Goal: Task Accomplishment & Management: Manage account settings

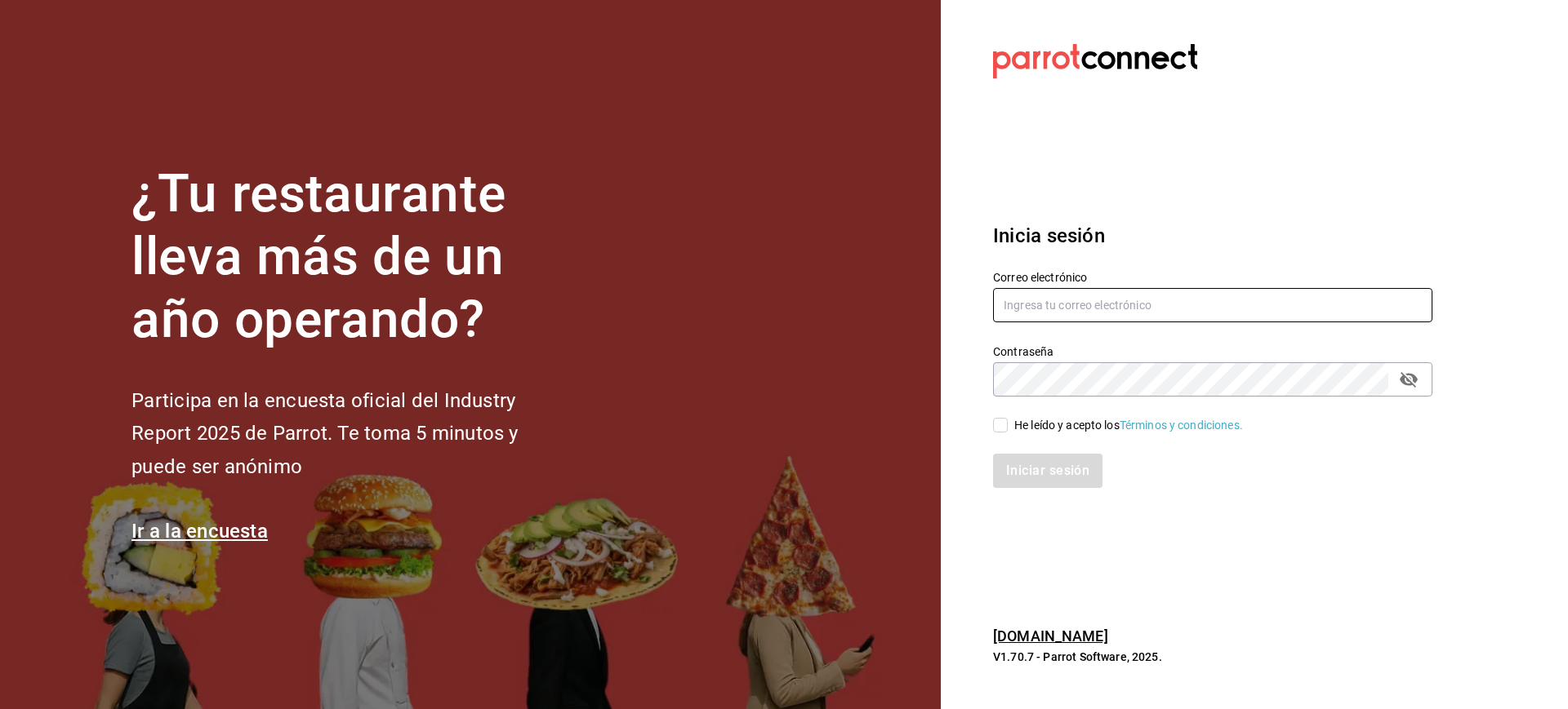
click at [1021, 314] on input "text" at bounding box center [1213, 305] width 439 height 34
type input "M"
type input "[EMAIL_ADDRESS][DOMAIN_NAME]"
click at [1003, 426] on input "He leído y acepto los Términos y condiciones." at bounding box center [1000, 425] width 14 height 14
checkbox input "true"
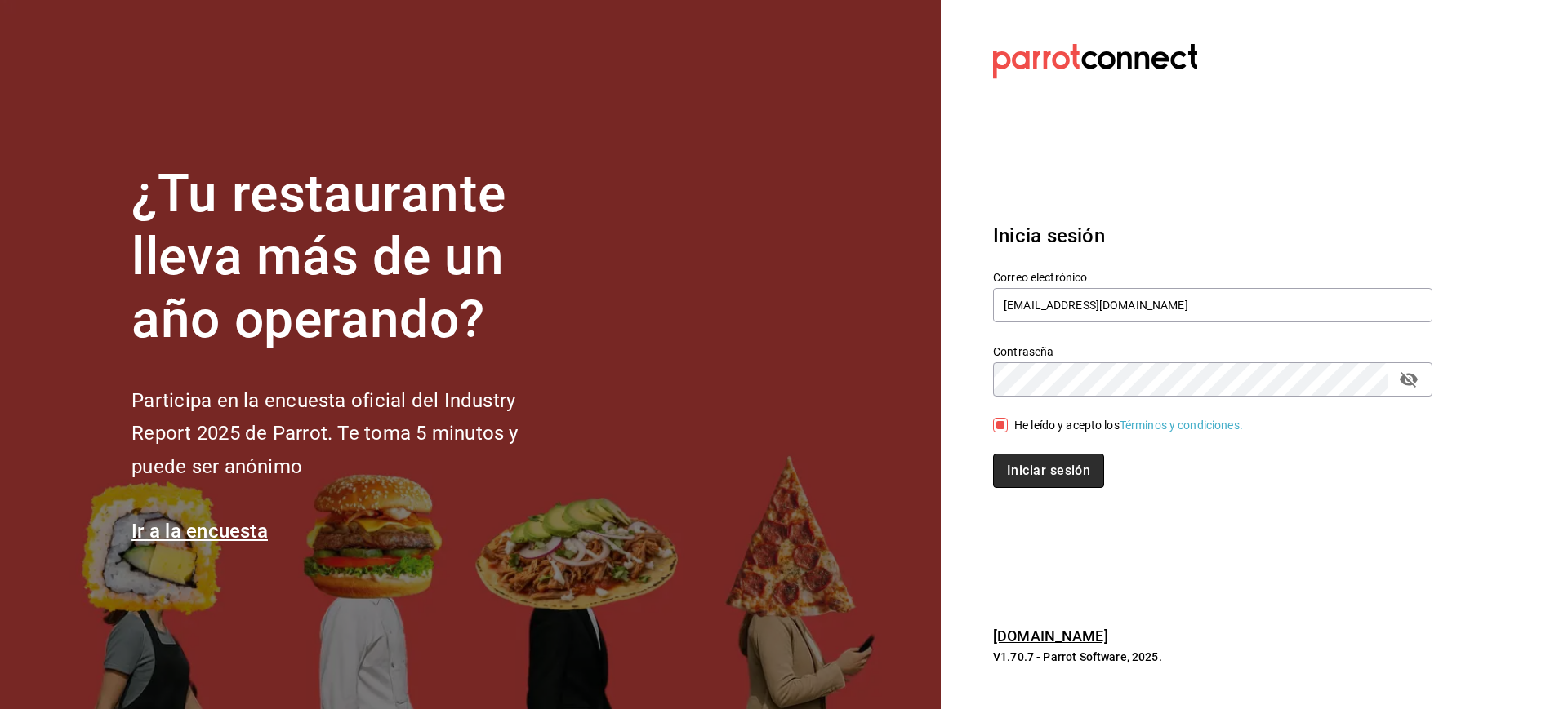
click at [1059, 472] on button "Iniciar sesión" at bounding box center [1049, 471] width 111 height 34
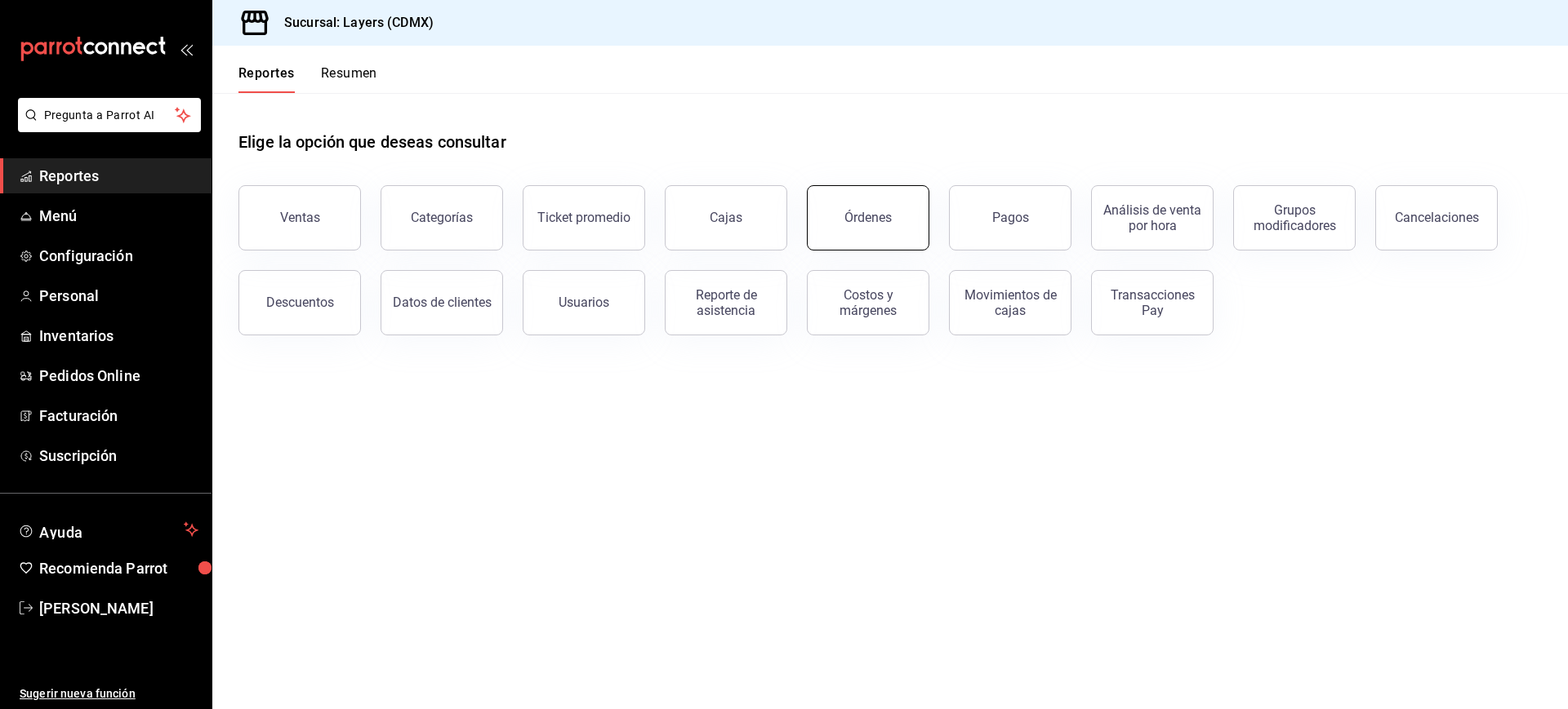
click at [906, 214] on button "Órdenes" at bounding box center [868, 218] width 123 height 66
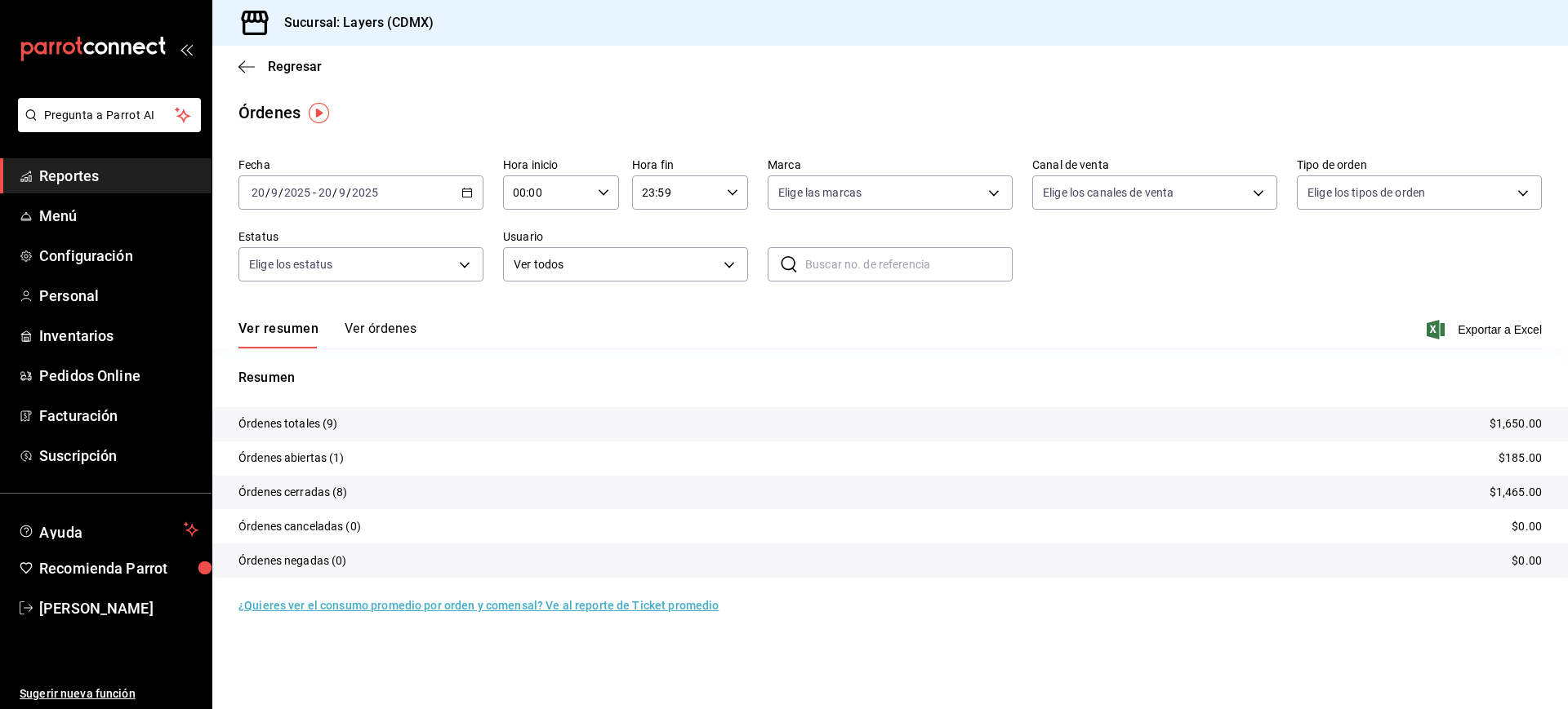
click at [474, 187] on div "2025-09-20 20 / 9 / 2025 - 2025-09-20 20 / 9 / 2025" at bounding box center [361, 193] width 245 height 34
click at [312, 269] on li "Ayer" at bounding box center [316, 278] width 153 height 37
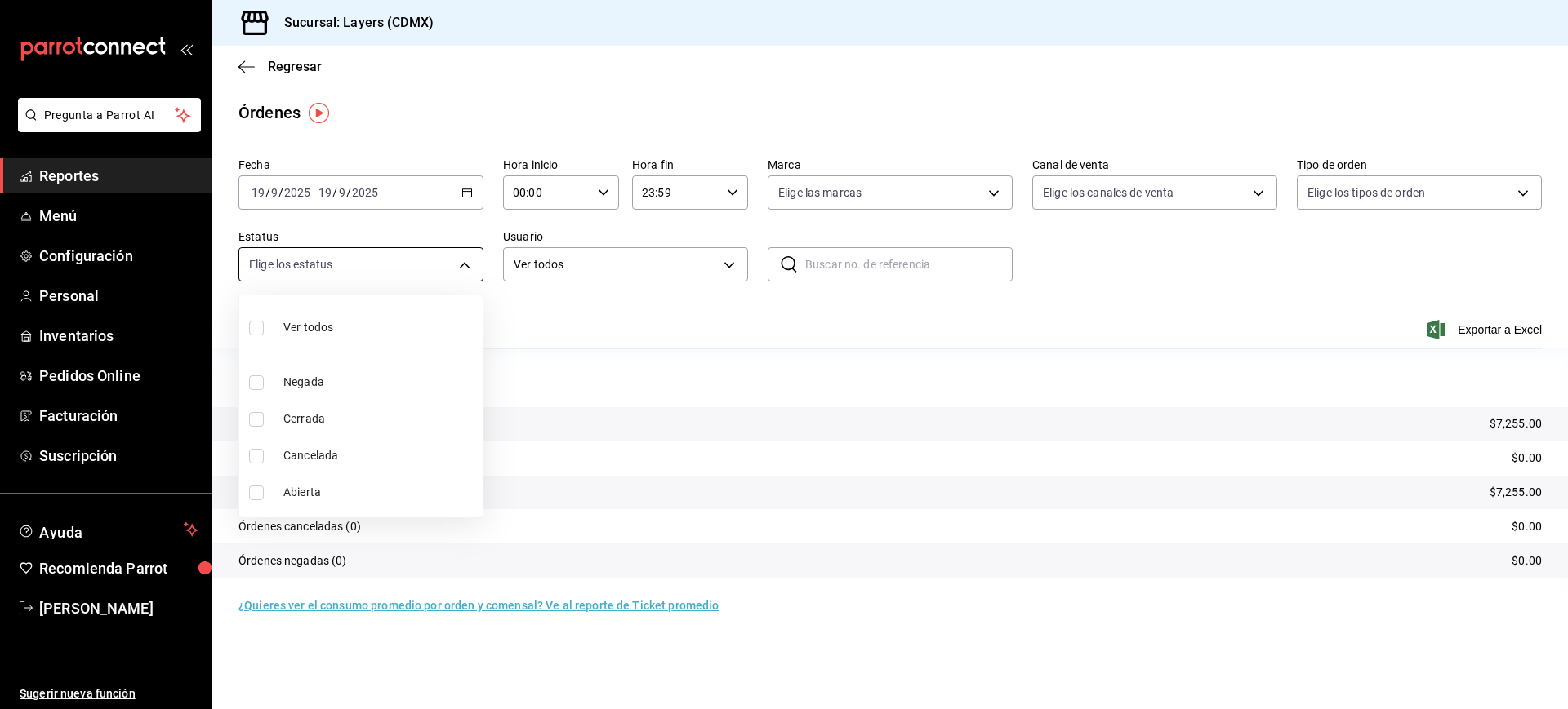
click at [478, 269] on body "Pregunta a Parrot AI Reportes Menú Configuración Personal Inventarios Pedidos O…" at bounding box center [784, 354] width 1568 height 709
click at [478, 269] on div at bounding box center [784, 354] width 1568 height 709
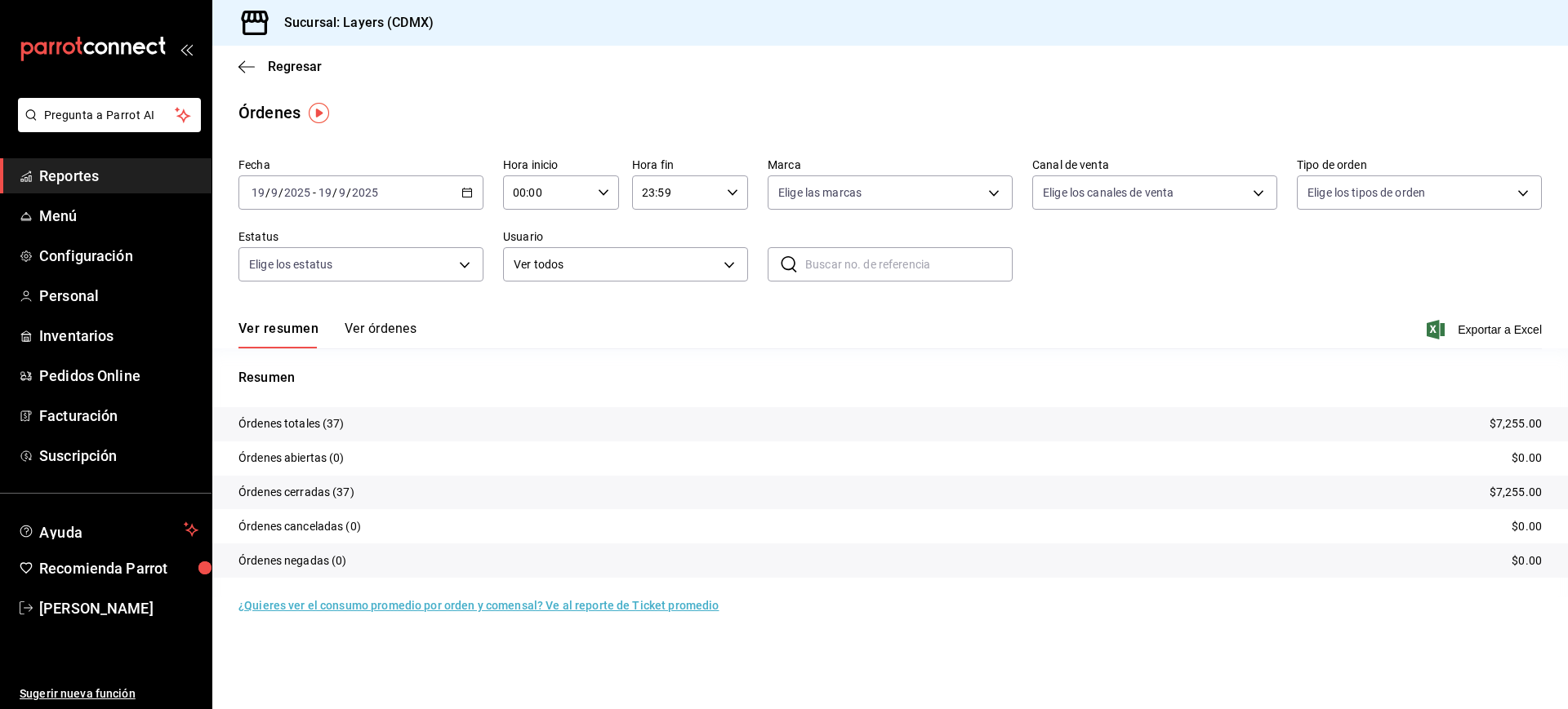
click at [375, 327] on button "Ver órdenes" at bounding box center [381, 335] width 72 height 28
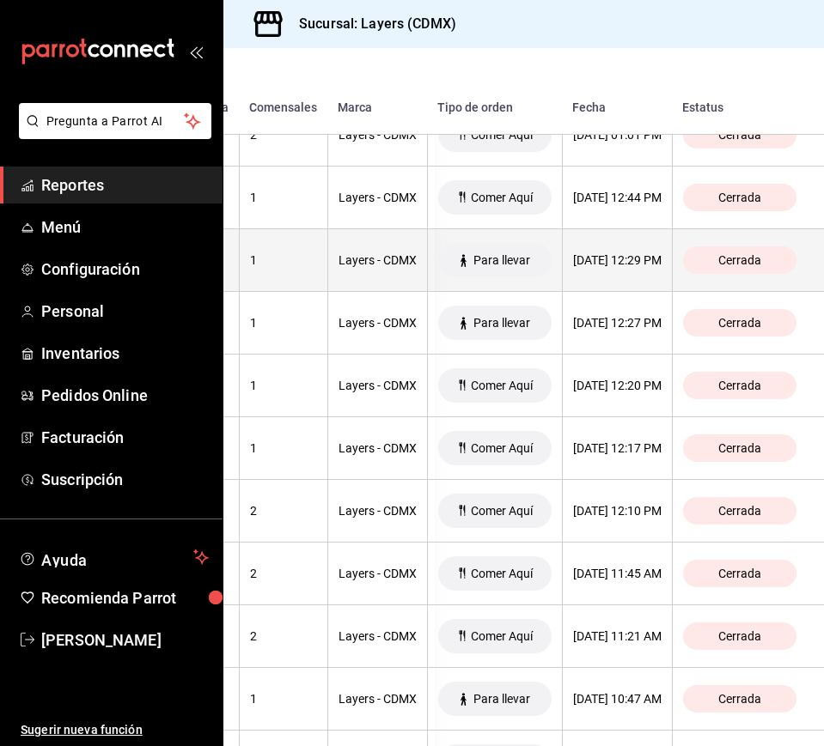
scroll to position [1679, 0]
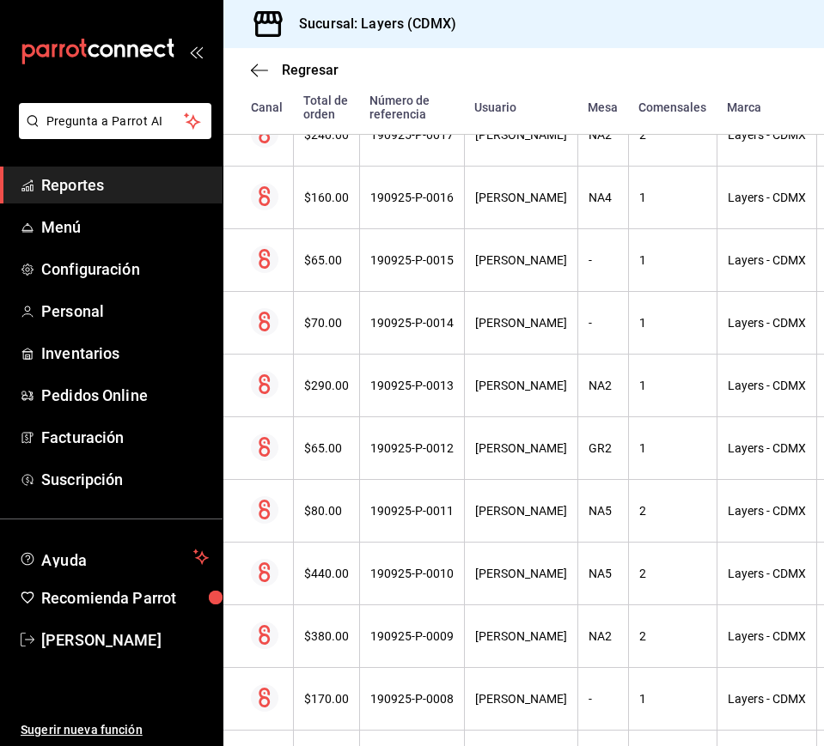
click at [199, 55] on icon "open_drawer_menu" at bounding box center [200, 52] width 8 height 13
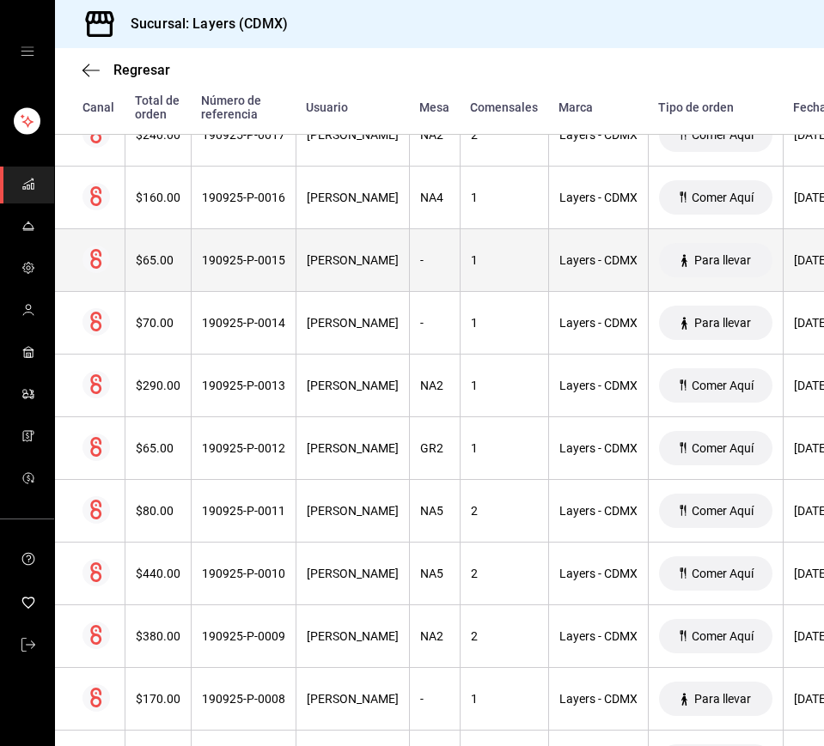
click at [286, 259] on th "190925-P-0015" at bounding box center [243, 260] width 105 height 63
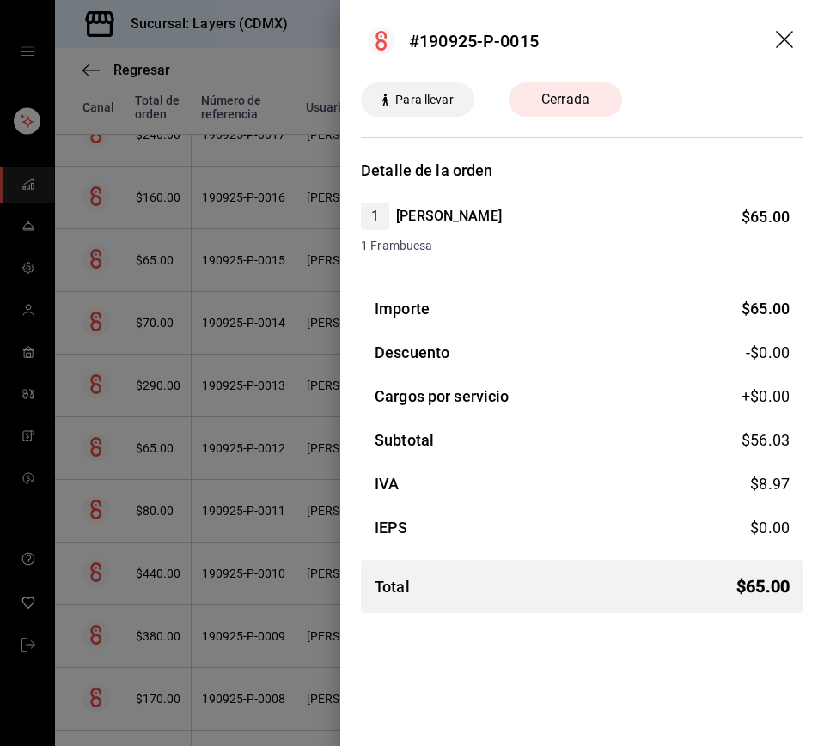
click at [781, 40] on icon "drag" at bounding box center [786, 41] width 21 height 21
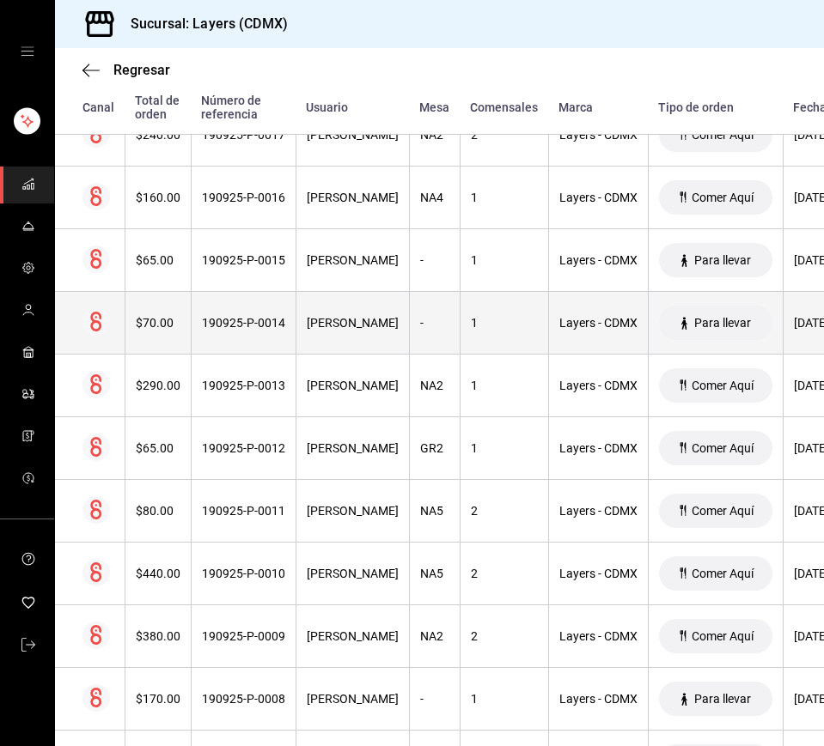
click at [265, 314] on th "190925-P-0014" at bounding box center [243, 323] width 105 height 63
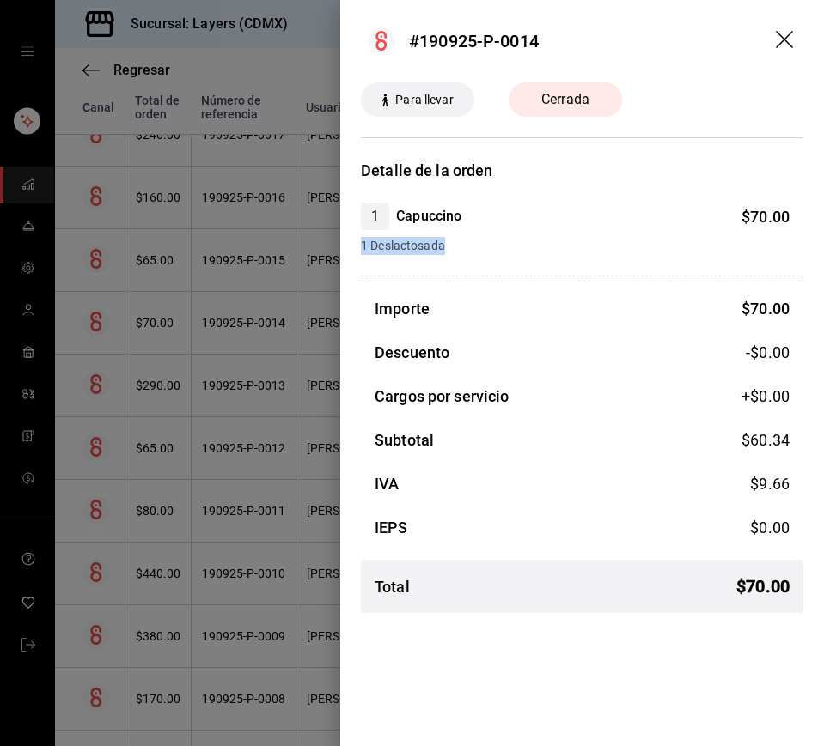
drag, startPoint x: 361, startPoint y: 248, endPoint x: 457, endPoint y: 242, distance: 96.4
click at [457, 242] on span "1 Deslactosada" at bounding box center [575, 246] width 429 height 18
click at [204, 253] on div at bounding box center [412, 373] width 824 height 746
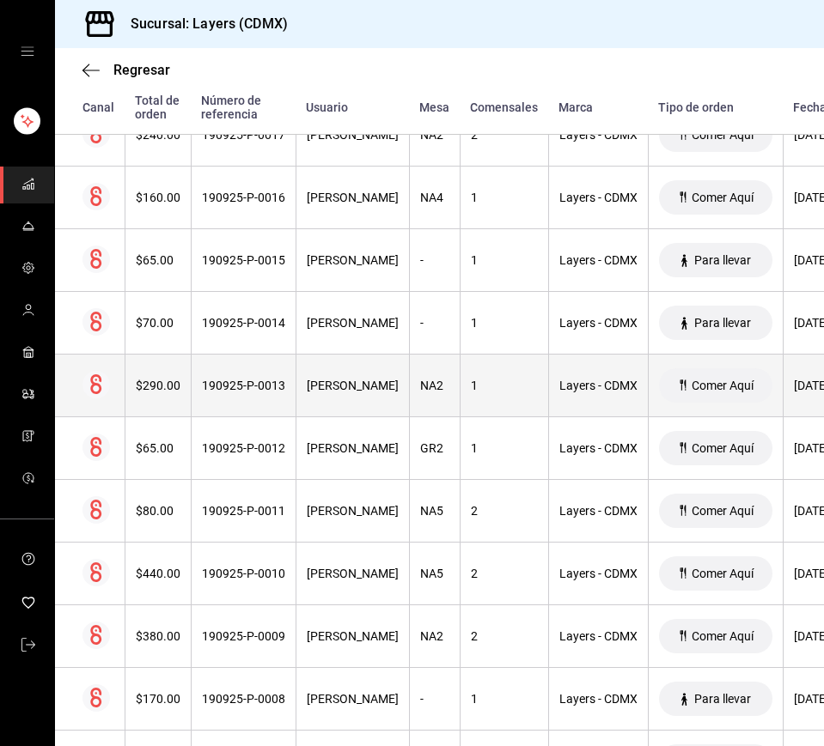
click at [276, 386] on div "190925-P-0013" at bounding box center [243, 386] width 83 height 14
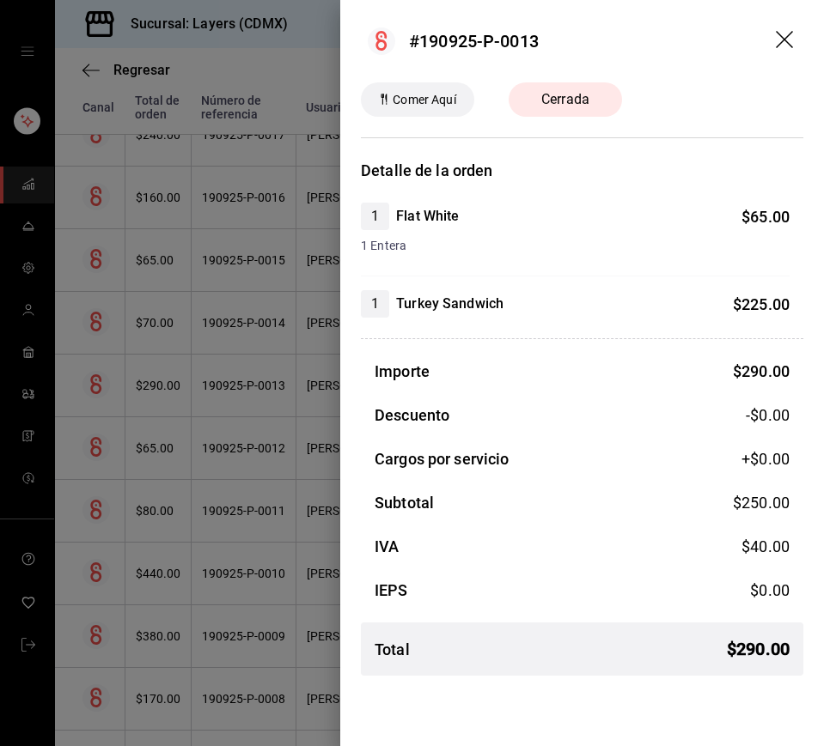
click at [177, 283] on div at bounding box center [412, 373] width 824 height 746
